Goal: Task Accomplishment & Management: Manage account settings

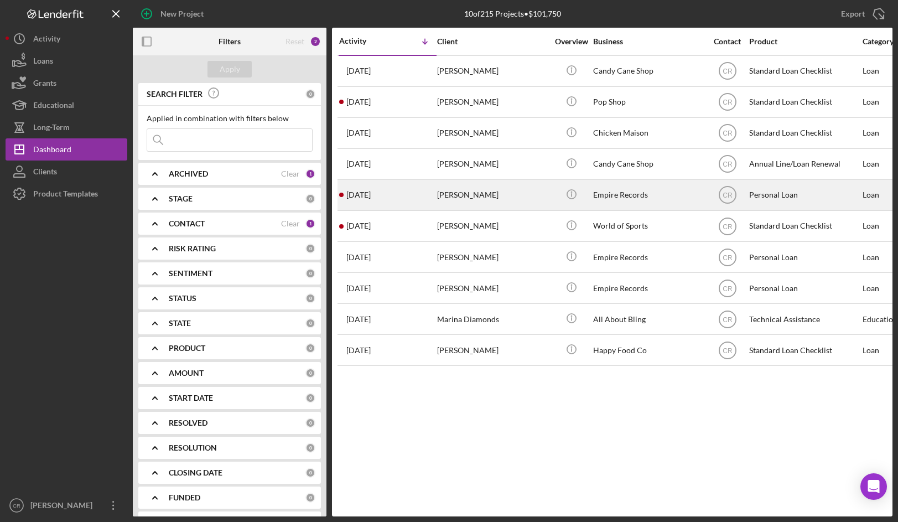
click at [481, 194] on div "[PERSON_NAME]" at bounding box center [492, 194] width 111 height 29
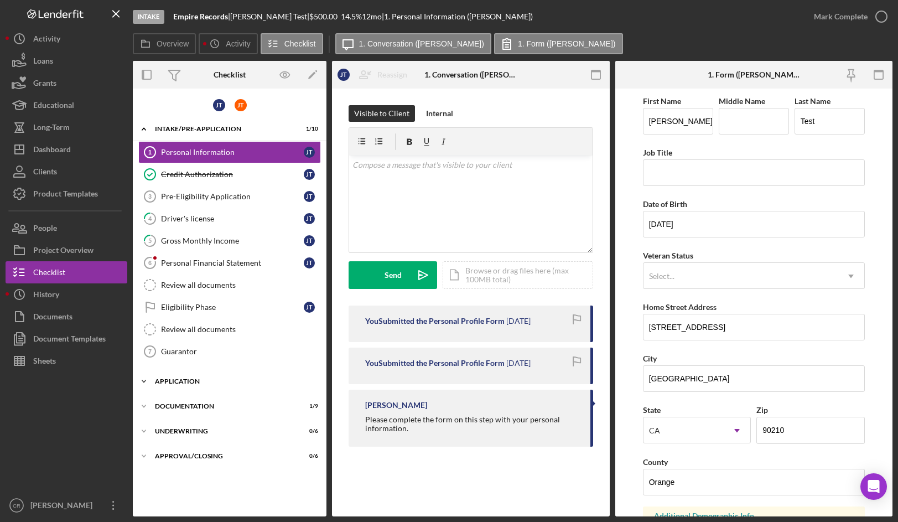
click at [198, 377] on div "Icon/Expander Application 0 / 4" at bounding box center [230, 381] width 194 height 22
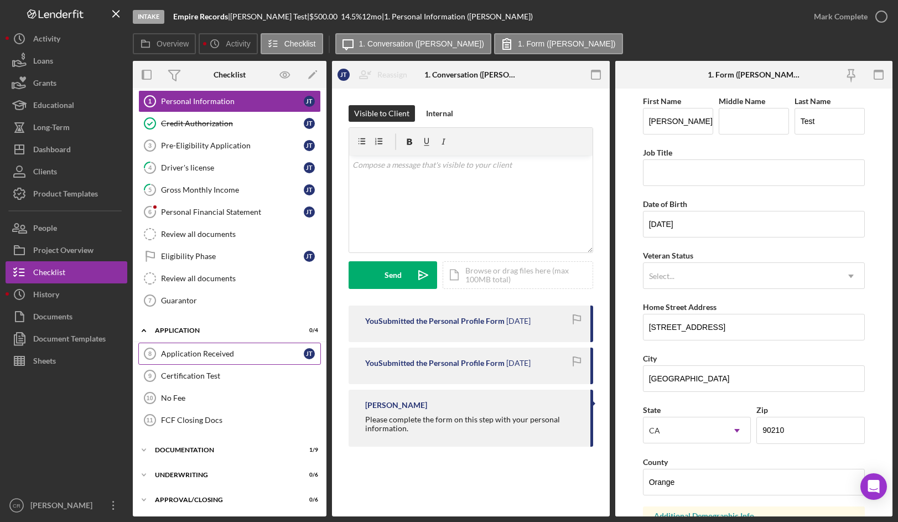
scroll to position [51, 0]
click at [314, 76] on icon "Icon/Edit" at bounding box center [312, 75] width 25 height 25
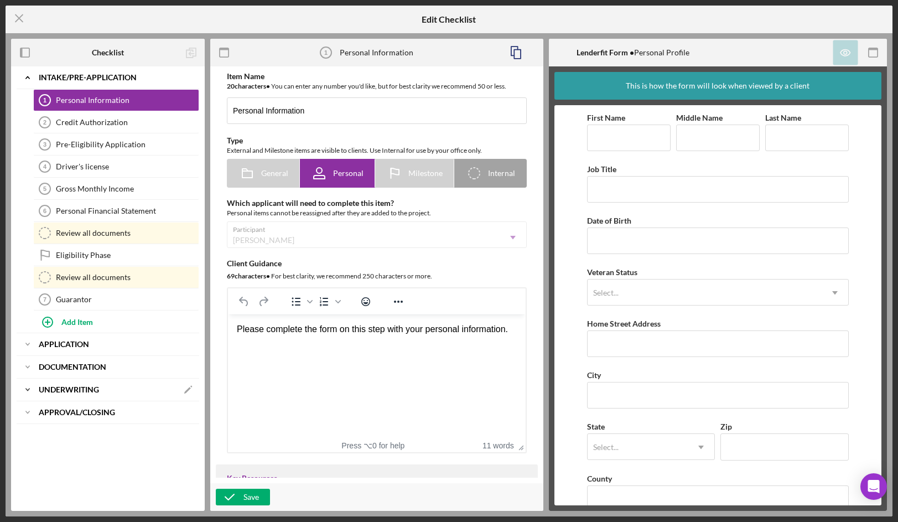
click at [46, 387] on b "Underwriting" at bounding box center [69, 389] width 60 height 7
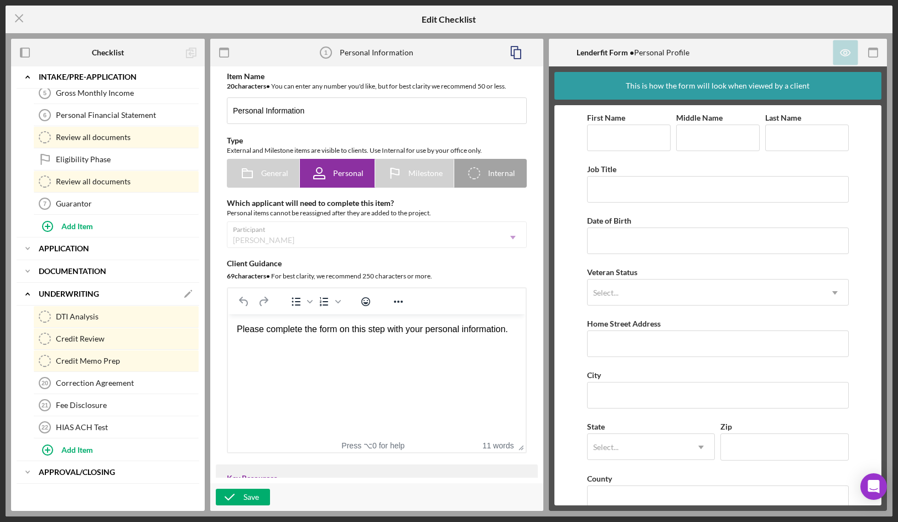
scroll to position [96, 0]
click at [79, 447] on div "Add Item" at bounding box center [77, 448] width 32 height 21
click at [110, 455] on label "Item Title" at bounding box center [118, 450] width 159 height 12
click at [110, 455] on input "Item Title" at bounding box center [115, 456] width 165 height 27
type input "HUB Test"
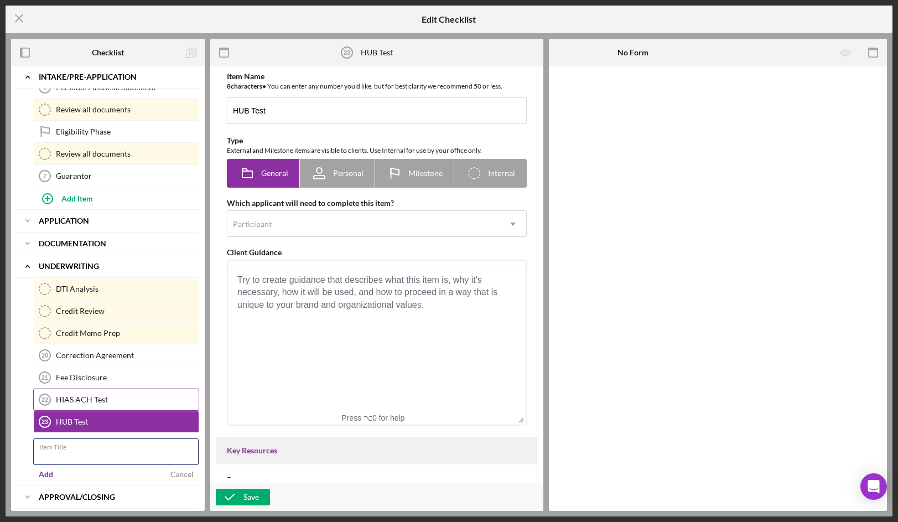
scroll to position [149, 0]
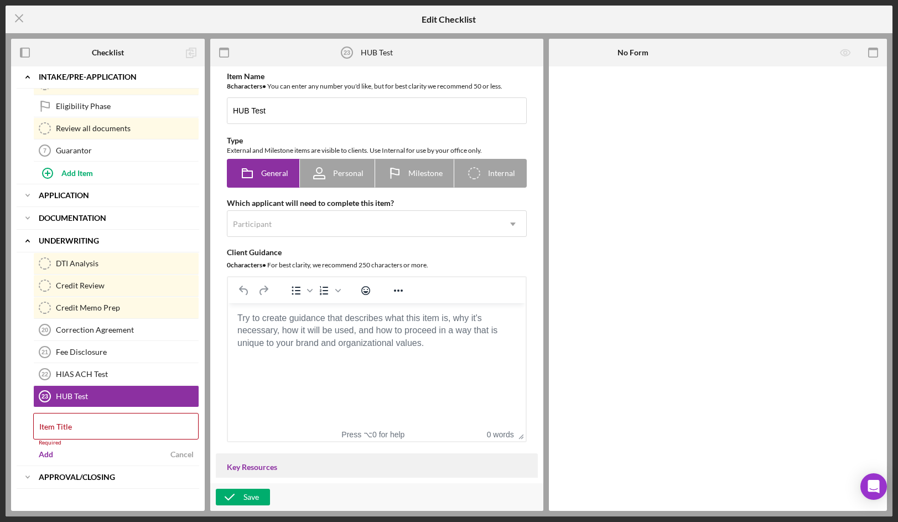
click at [311, 323] on body "Rich Text Area. Press ALT-0 for help." at bounding box center [377, 318] width 280 height 12
click at [129, 425] on div "Item Title Required" at bounding box center [116, 429] width 166 height 33
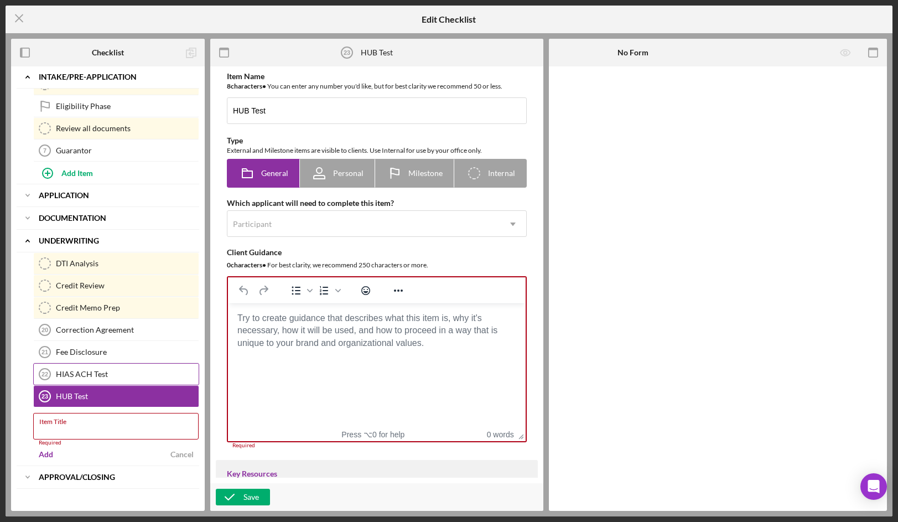
scroll to position [118, 0]
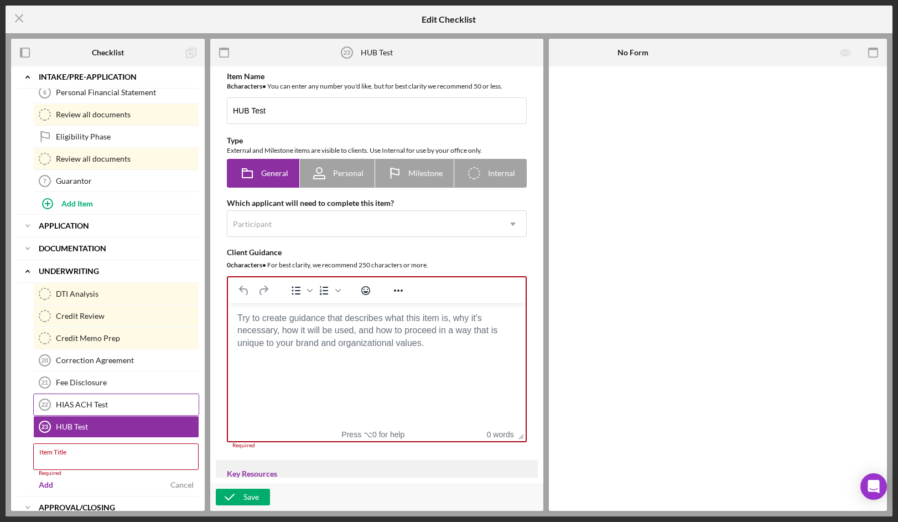
click at [49, 393] on div "DTI Analysis DTI Analysis Credit Review Credit Review Credit Memo Prep Credit M…" at bounding box center [108, 360] width 183 height 155
click at [83, 424] on div "HUB Test" at bounding box center [127, 426] width 143 height 9
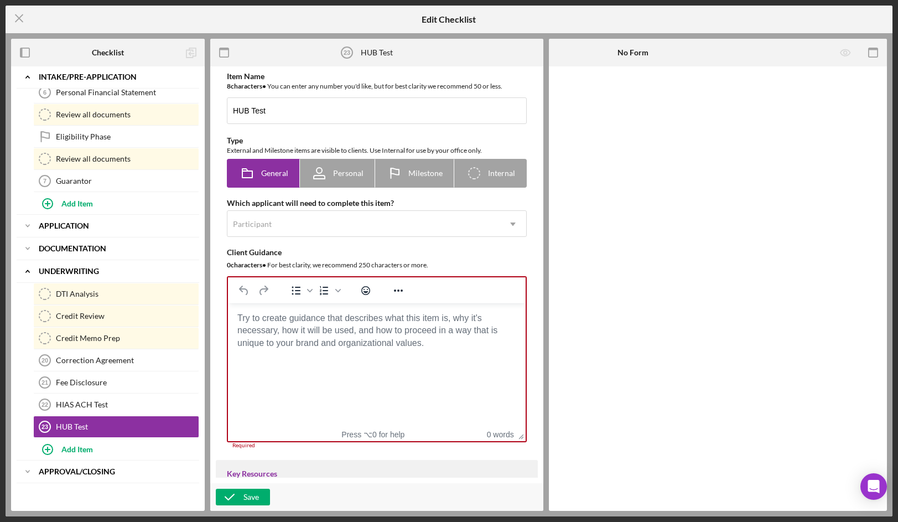
click at [297, 324] on body "Rich Text Area. Press ALT-0 for help." at bounding box center [377, 318] width 280 height 12
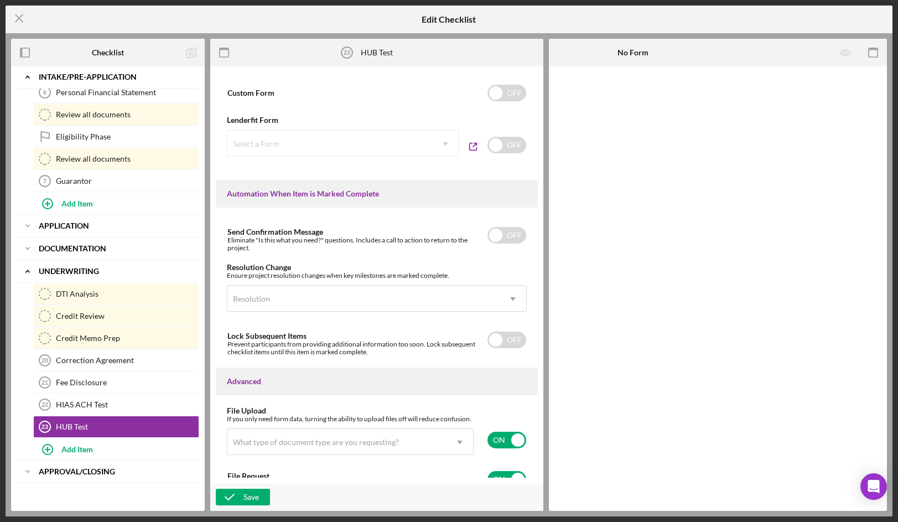
scroll to position [569, 0]
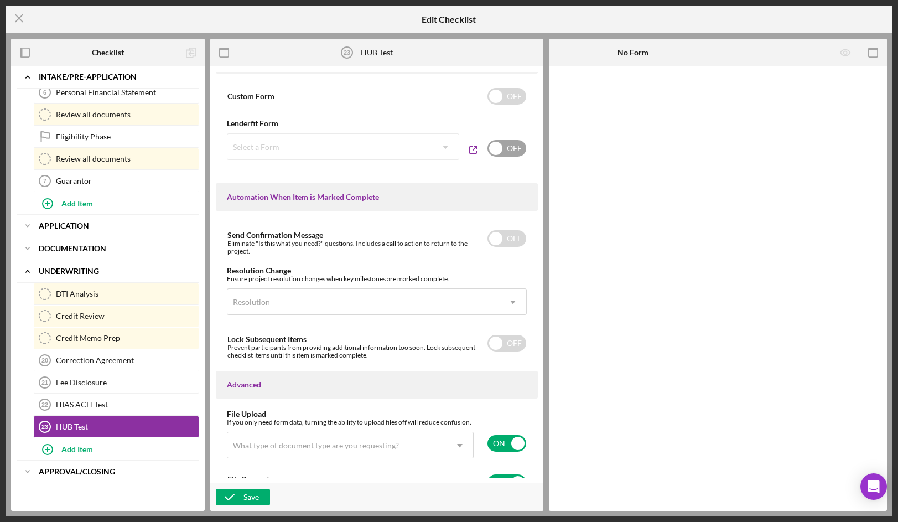
click at [500, 154] on input "checkbox" at bounding box center [506, 148] width 39 height 17
checkbox input "true"
click at [372, 163] on div "Select a Form Icon/Dropdown Arrow ON" at bounding box center [377, 149] width 300 height 33
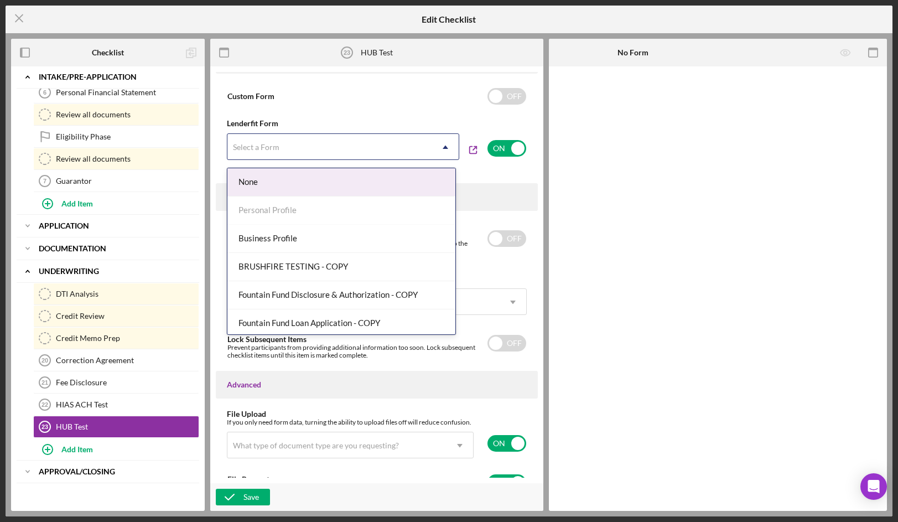
click at [375, 154] on div "Select a Form" at bounding box center [329, 146] width 205 height 25
type input "hub"
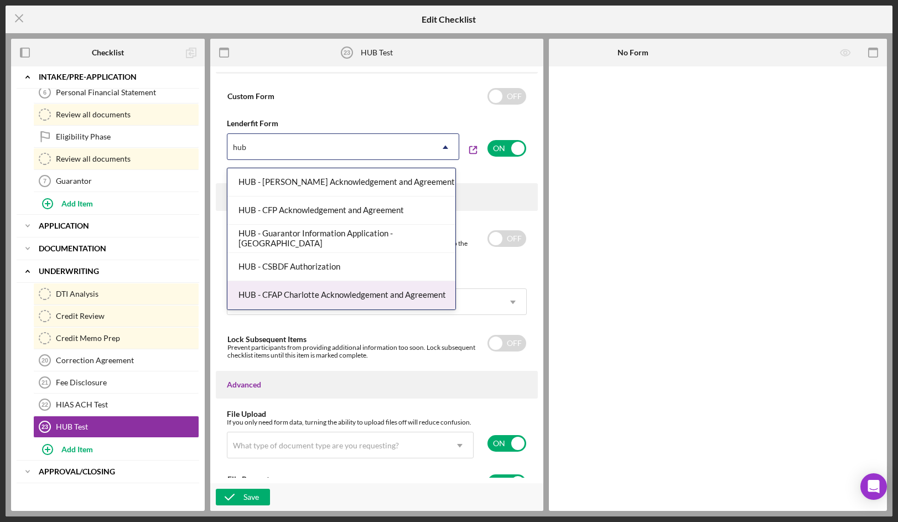
click at [370, 294] on div "HUB - CFAP Charlotte Acknowledgement and Agreement" at bounding box center [341, 295] width 228 height 28
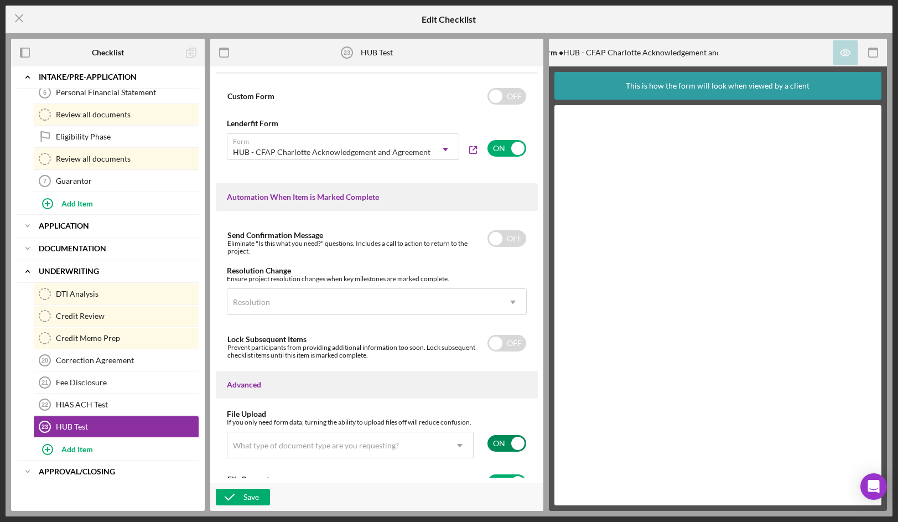
click at [504, 452] on input "checkbox" at bounding box center [506, 443] width 39 height 17
checkbox input "false"
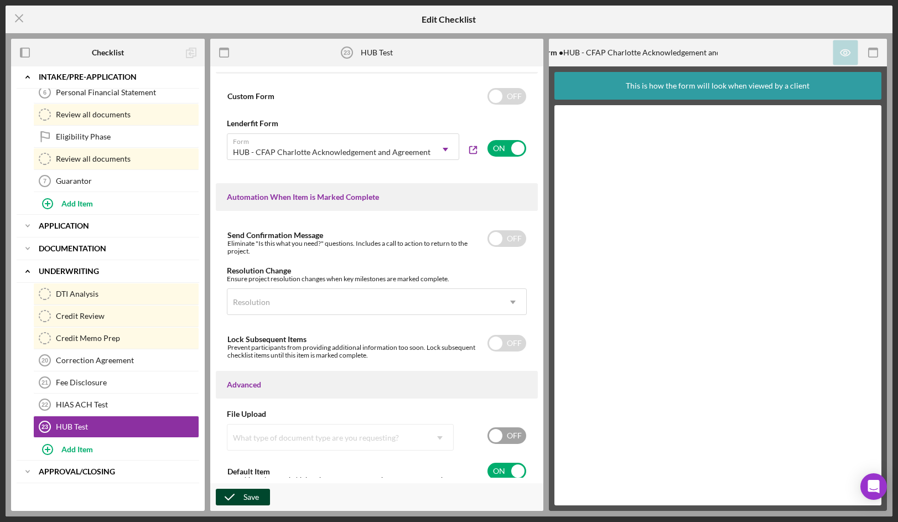
click at [240, 496] on icon "button" at bounding box center [230, 497] width 28 height 28
click at [20, 19] on line at bounding box center [18, 18] width 7 height 7
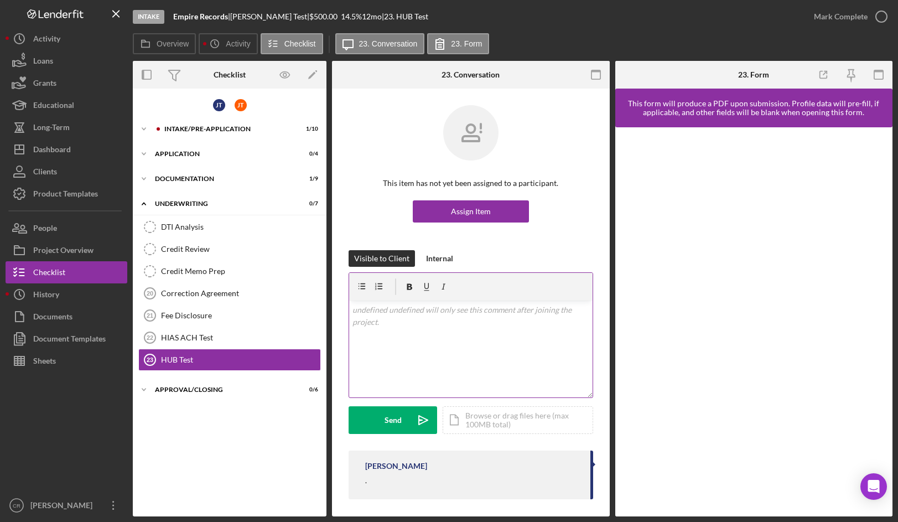
scroll to position [4, 0]
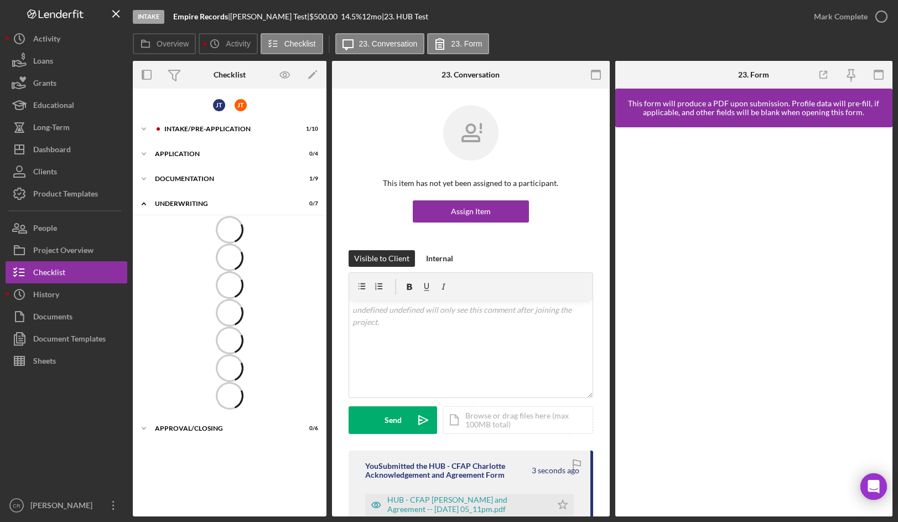
scroll to position [116, 0]
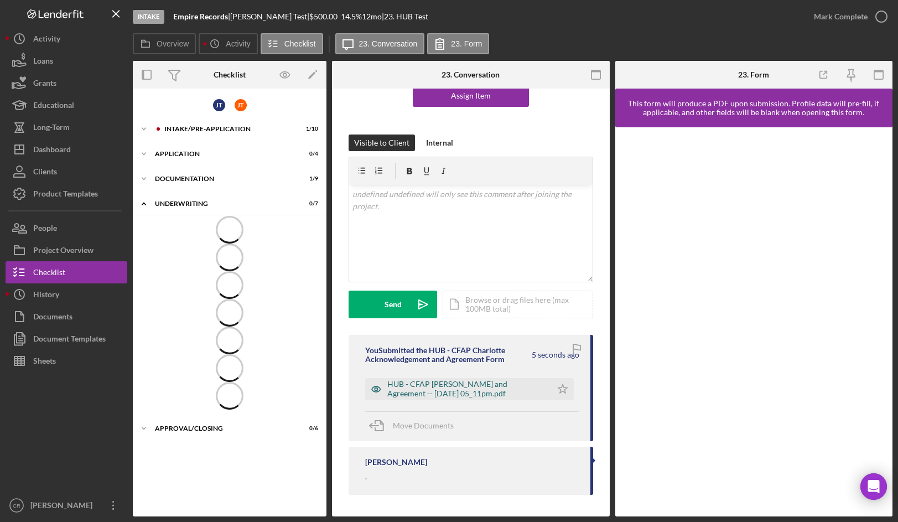
click at [478, 389] on div "HUB - CFAP Charlotte Acknowledgement and Agreement -- 2025-08-14 05_11pm.pdf" at bounding box center [466, 389] width 159 height 18
